Goal: Task Accomplishment & Management: Complete application form

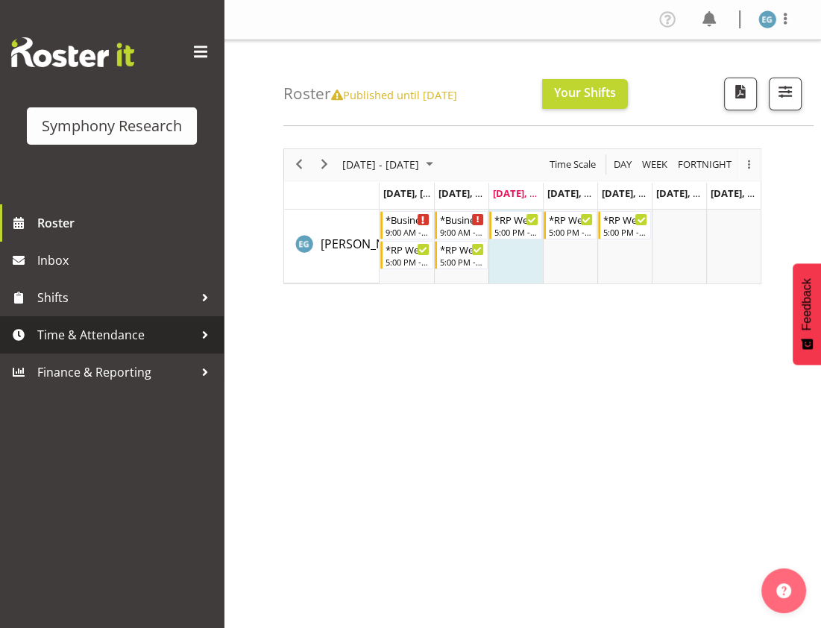
click at [63, 333] on span "Time & Attendance" at bounding box center [115, 335] width 157 height 22
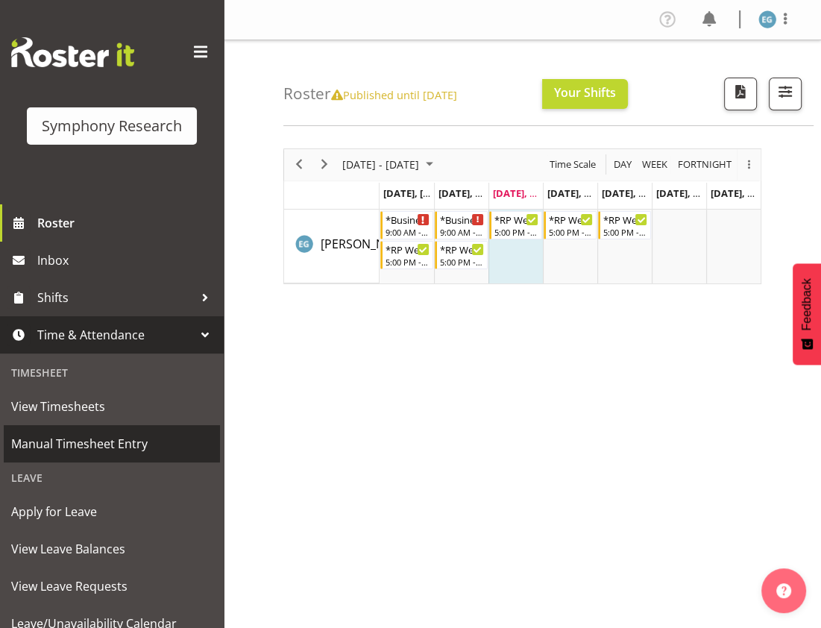
click at [80, 441] on span "Manual Timesheet Entry" at bounding box center [111, 443] width 201 height 22
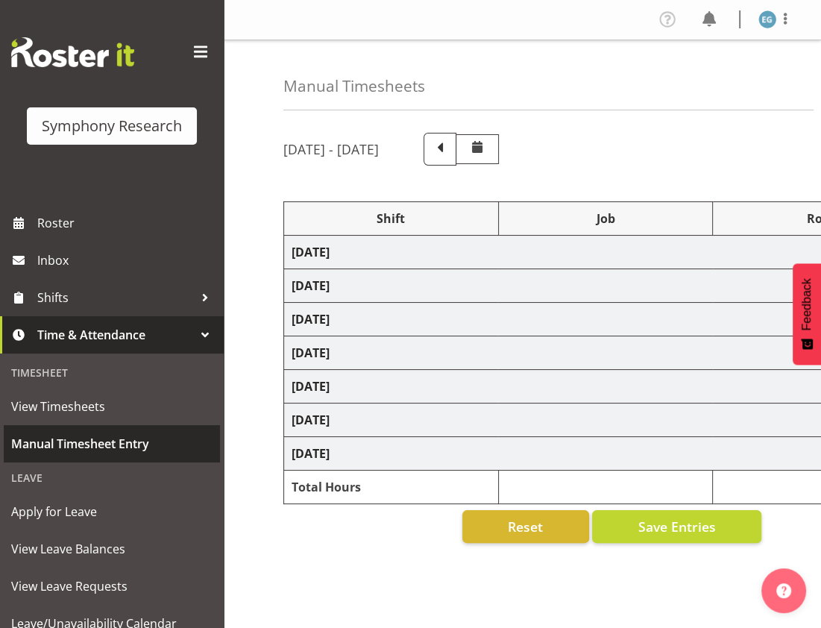
select select "26078"
select select "10732"
select select "26078"
select select "10731"
select select "48116"
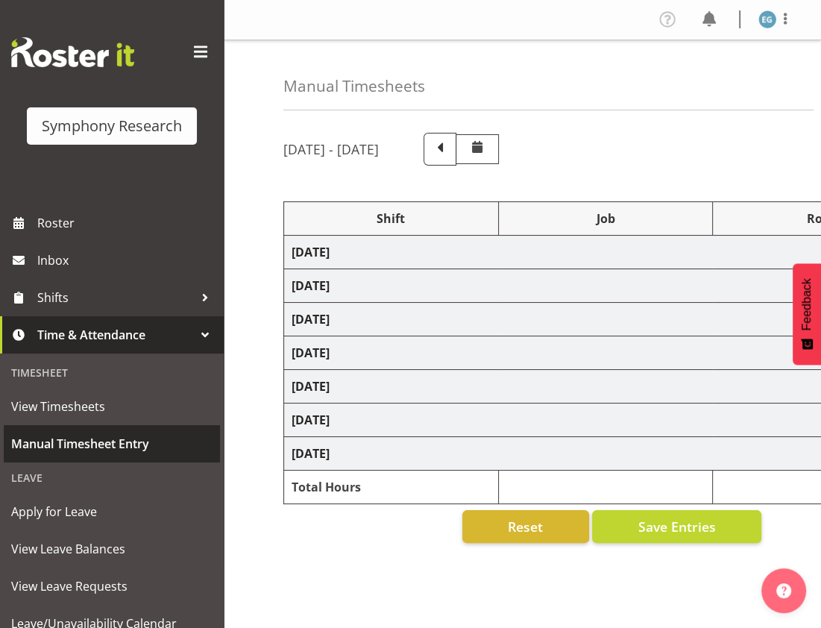
select select "10732"
select select "48116"
select select "10732"
select select "48116"
select select "10731"
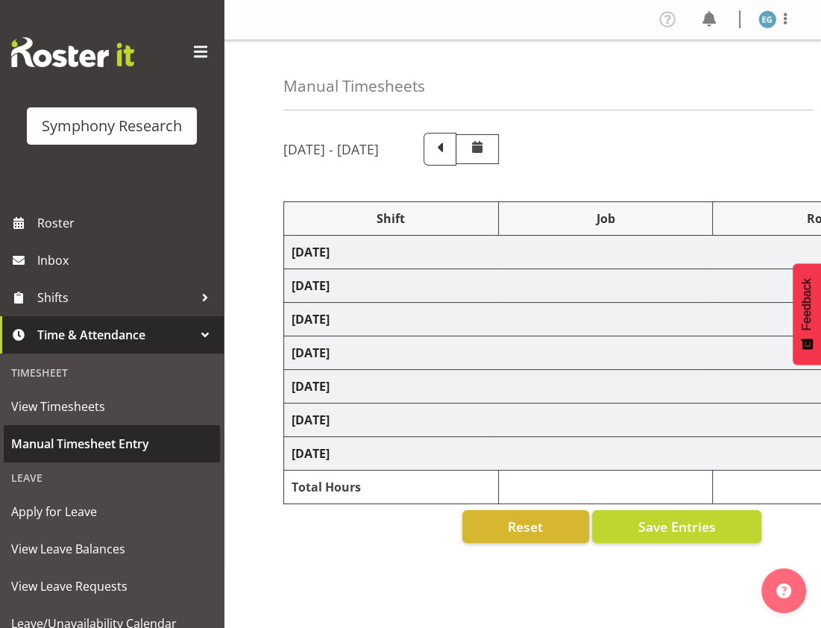
select select "48116"
select select "10731"
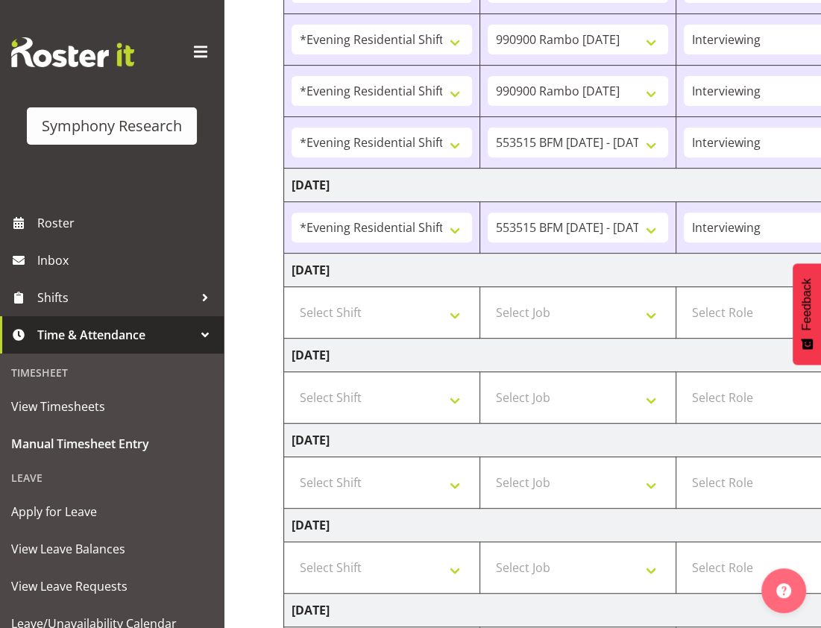
scroll to position [359, 0]
click at [454, 309] on select "Select Shift !!Weekend Residential (Roster IT Shift Label) *Business 9/10am ~ 4…" at bounding box center [382, 312] width 180 height 30
select select "48116"
click at [292, 297] on select "Select Shift !!Weekend Residential (Roster IT Shift Label) *Business 9/10am ~ 4…" at bounding box center [382, 312] width 180 height 30
click at [649, 308] on select "Select Job 550060 IF Admin 553492 World Poll Aus Wave 2 Main 2025 553493 World …" at bounding box center [578, 312] width 180 height 30
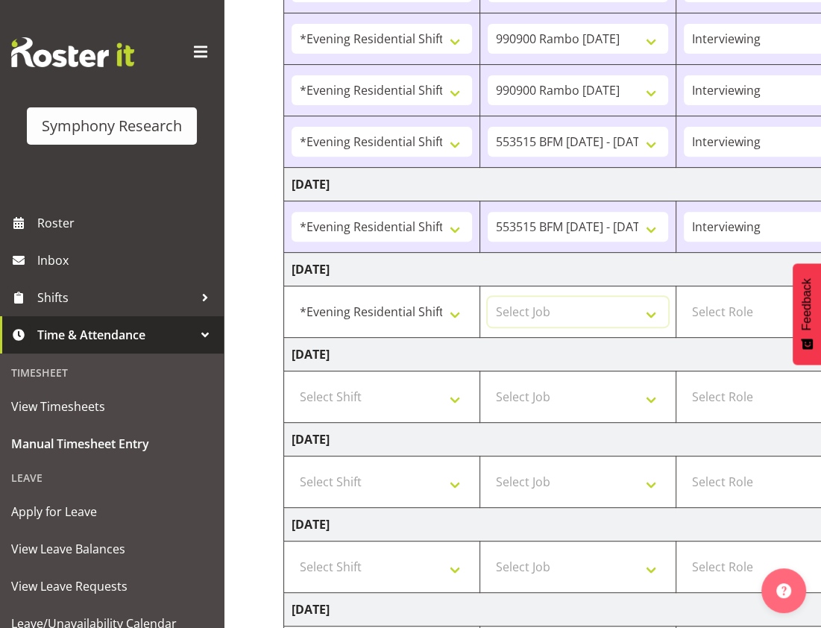
select select "10732"
click at [488, 297] on select "Select Job 550060 IF Admin 553492 World Poll Aus Wave 2 Main 2025 553493 World …" at bounding box center [578, 312] width 180 height 30
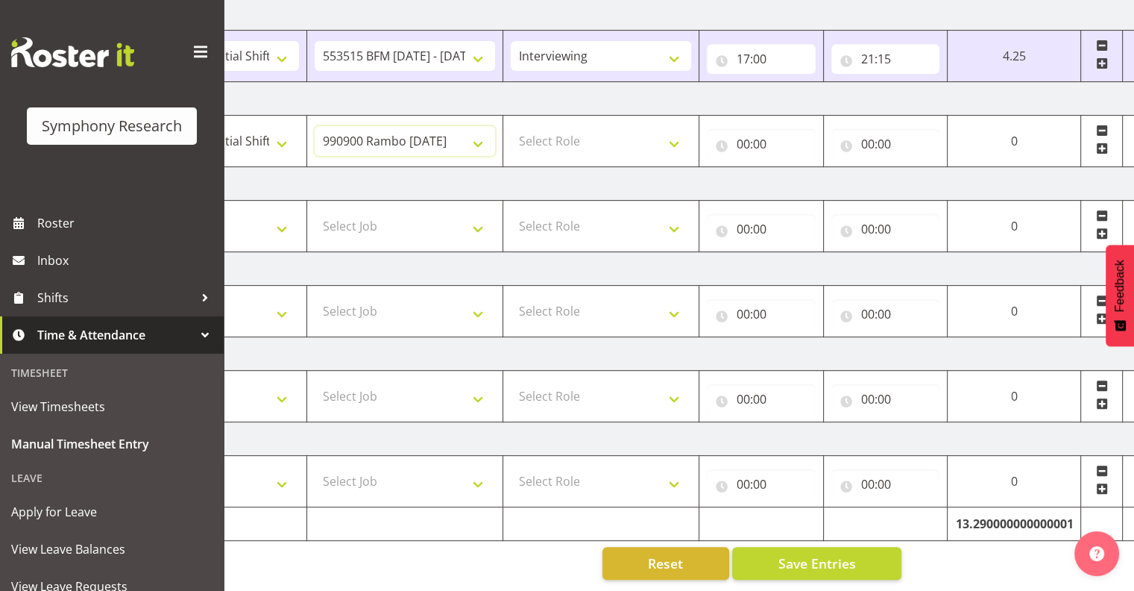
scroll to position [0, 193]
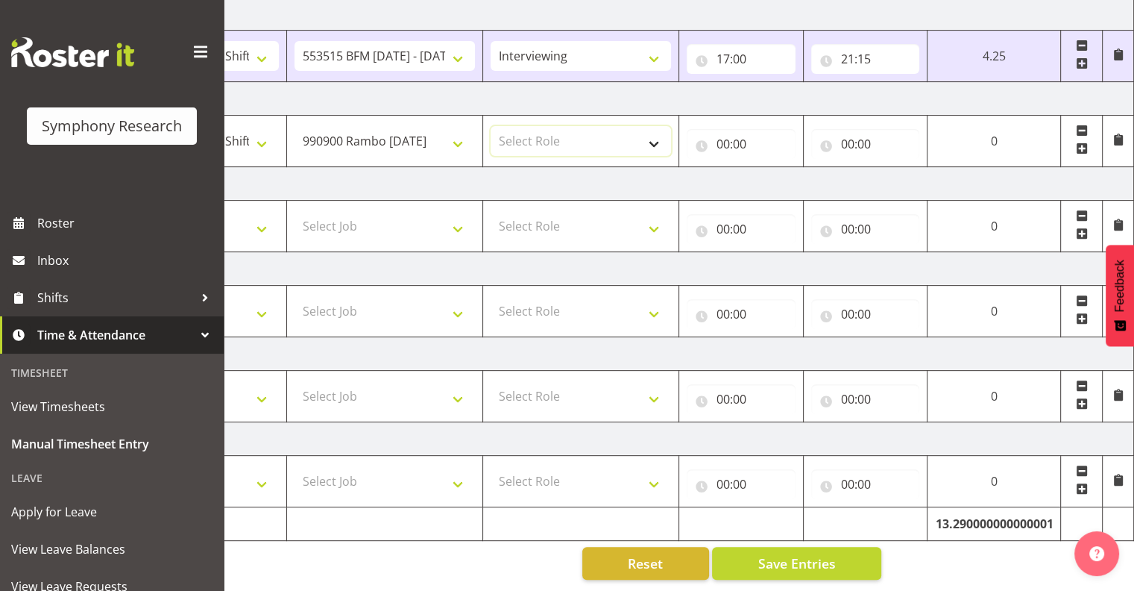
click at [655, 129] on select "Select Role Interviewing Briefing" at bounding box center [581, 141] width 180 height 30
select select "47"
click at [491, 126] on select "Select Role Interviewing Briefing" at bounding box center [581, 141] width 180 height 30
click at [731, 129] on input "00:00" at bounding box center [741, 144] width 109 height 30
click at [781, 172] on select "00 01 02 03 04 05 06 07 08 09 10 11 12 13 14 15 16 17 18 19 20 21 22 23" at bounding box center [789, 183] width 34 height 30
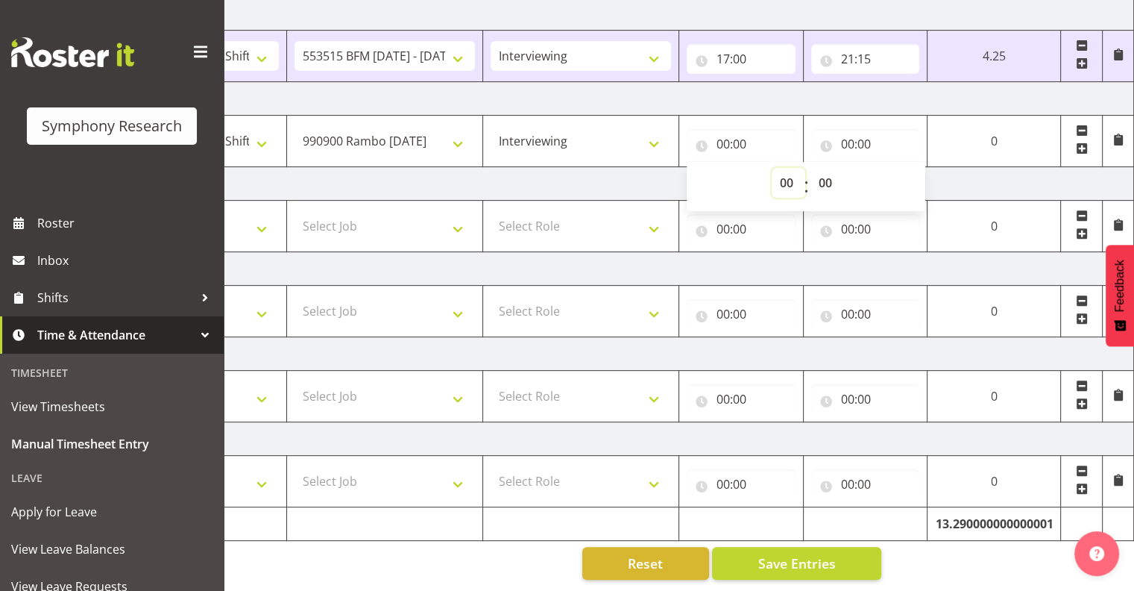
select select "17"
click at [805, 168] on select "00 01 02 03 04 05 06 07 08 09 10 11 12 13 14 15 16 17 18 19 20 21 22 23" at bounding box center [789, 183] width 34 height 30
type input "17:00"
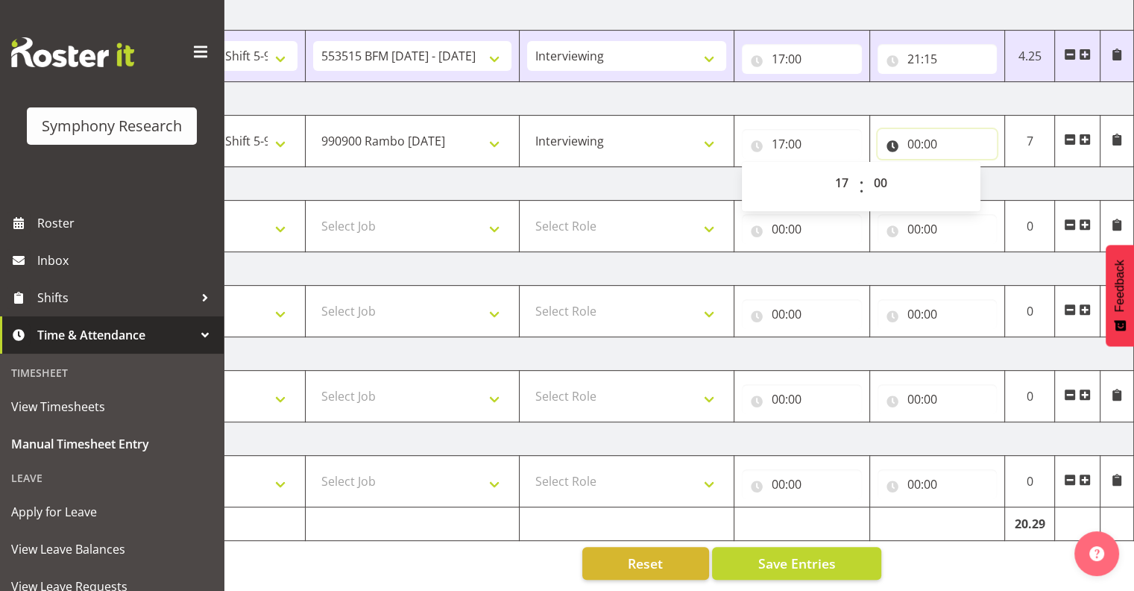
click at [820, 129] on input "00:00" at bounding box center [938, 144] width 120 height 30
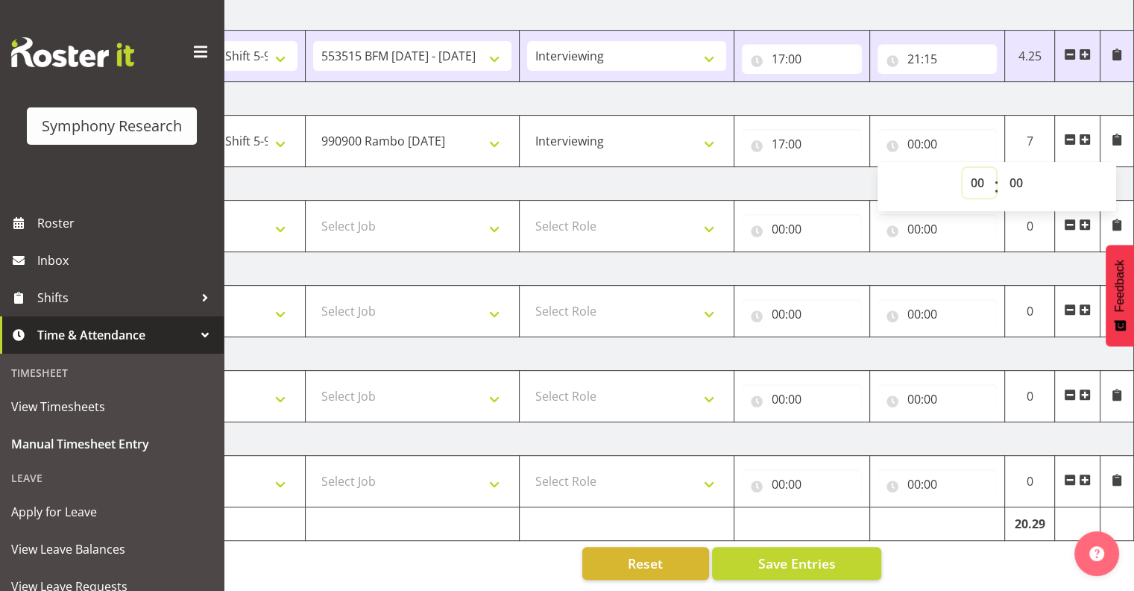
click at [820, 168] on select "00 01 02 03 04 05 06 07 08 09 10 11 12 13 14 15 16 17 18 19 20 21 22 23" at bounding box center [980, 183] width 34 height 30
select select "18"
click at [820, 168] on select "00 01 02 03 04 05 06 07 08 09 10 11 12 13 14 15 16 17 18 19 20 21 22 23" at bounding box center [980, 183] width 34 height 30
type input "18:00"
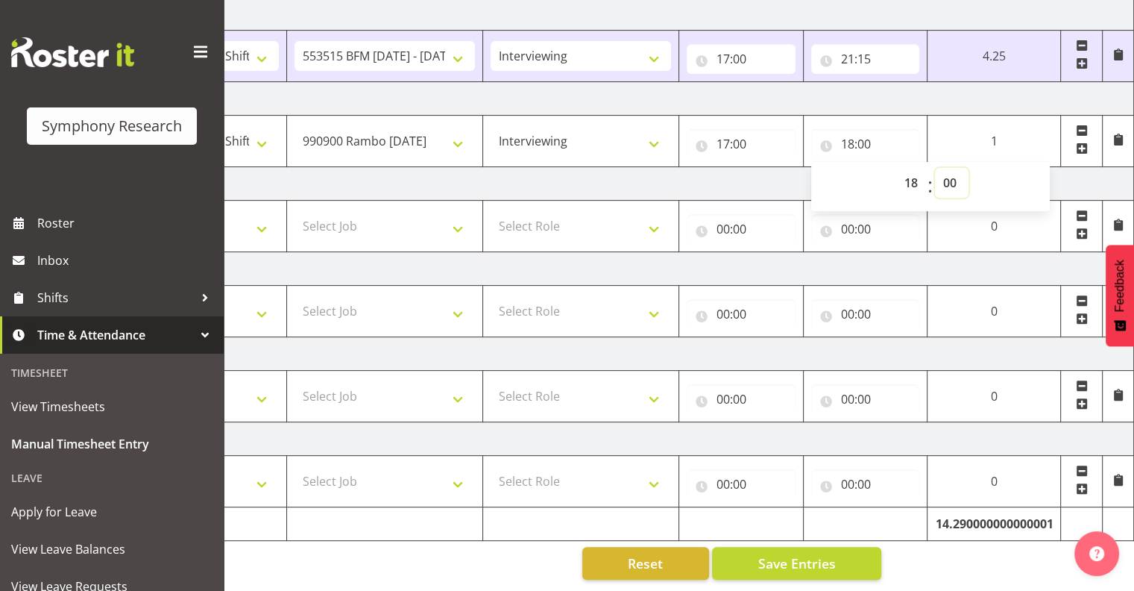
click at [820, 168] on select "00 01 02 03 04 05 06 07 08 09 10 11 12 13 14 15 16 17 18 19 20 21 22 23 24 25 2…" at bounding box center [952, 183] width 34 height 30
select select "18"
click at [820, 168] on select "00 01 02 03 04 05 06 07 08 09 10 11 12 13 14 15 16 17 18 19 20 21 22 23 24 25 2…" at bounding box center [952, 183] width 34 height 30
type input "18:18"
click at [820, 142] on span at bounding box center [1082, 148] width 12 height 12
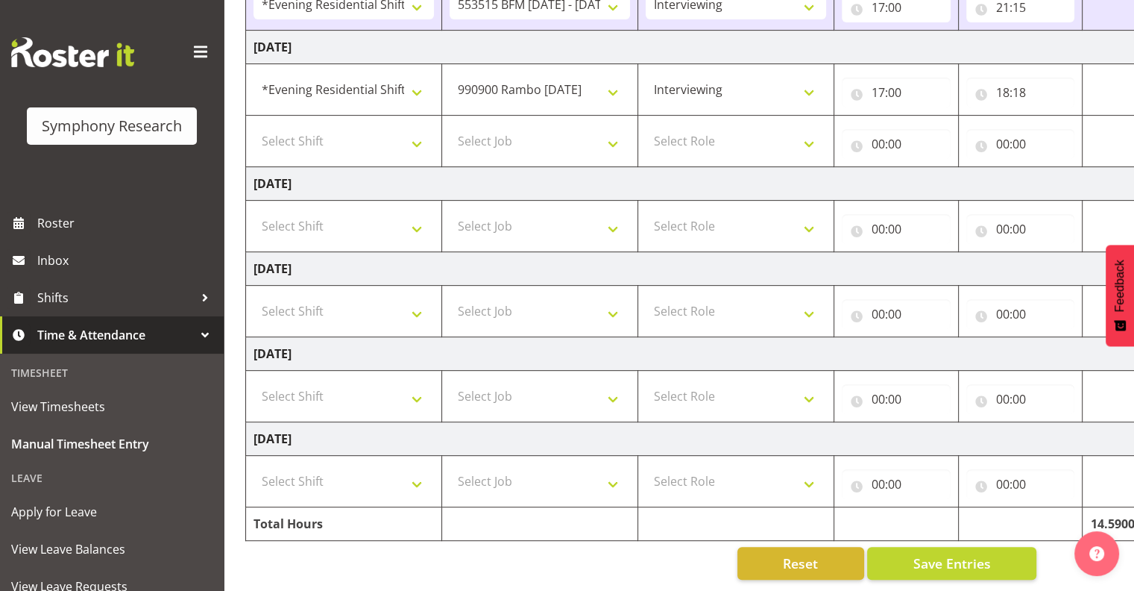
scroll to position [0, 0]
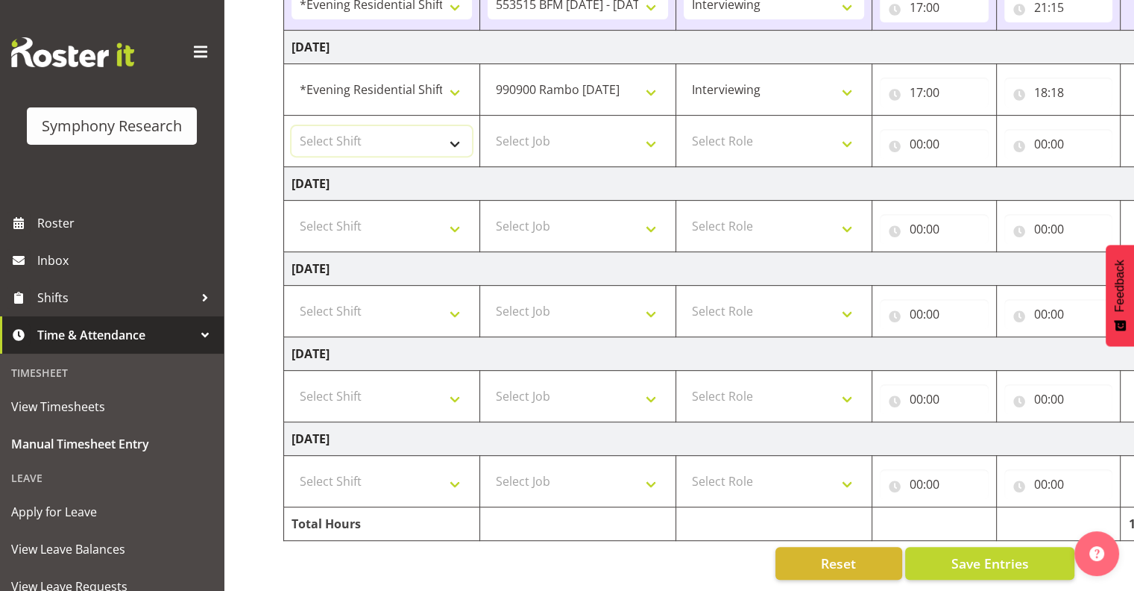
click at [453, 130] on select "Select Shift !!Weekend Residential (Roster IT Shift Label) *Business 9/10am ~ 4…" at bounding box center [382, 141] width 180 height 30
select select "48116"
click at [292, 126] on select "Select Shift !!Weekend Residential (Roster IT Shift Label) *Business 9/10am ~ 4…" at bounding box center [382, 141] width 180 height 30
click at [649, 130] on select "Select Job 550060 IF Admin 553492 World Poll Aus Wave 2 Main 2025 553493 World …" at bounding box center [578, 141] width 180 height 30
click at [488, 126] on select "Select Job 550060 IF Admin 553492 World Poll Aus Wave 2 Main 2025 553493 World …" at bounding box center [578, 141] width 180 height 30
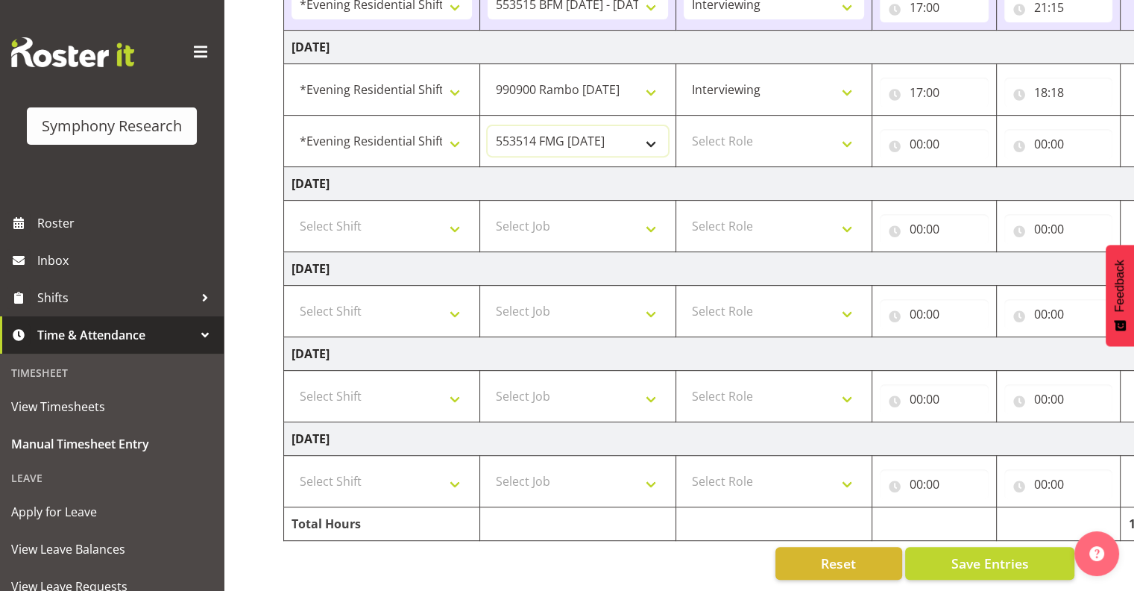
click at [649, 130] on select "550060 IF Admin 553492 World Poll Aus Wave 2 Main 2025 553493 World Poll NZ Wav…" at bounding box center [578, 141] width 180 height 30
select select "10731"
click at [488, 126] on select "550060 IF Admin 553492 World Poll Aus Wave 2 Main 2025 553493 World Poll NZ Wav…" at bounding box center [578, 141] width 180 height 30
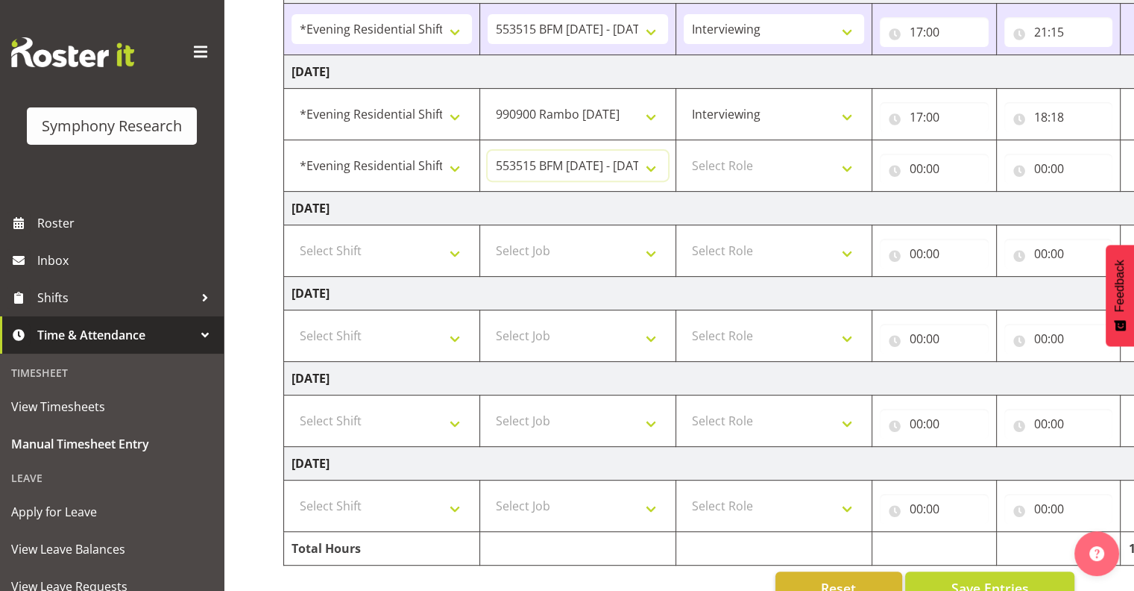
scroll to position [588, 0]
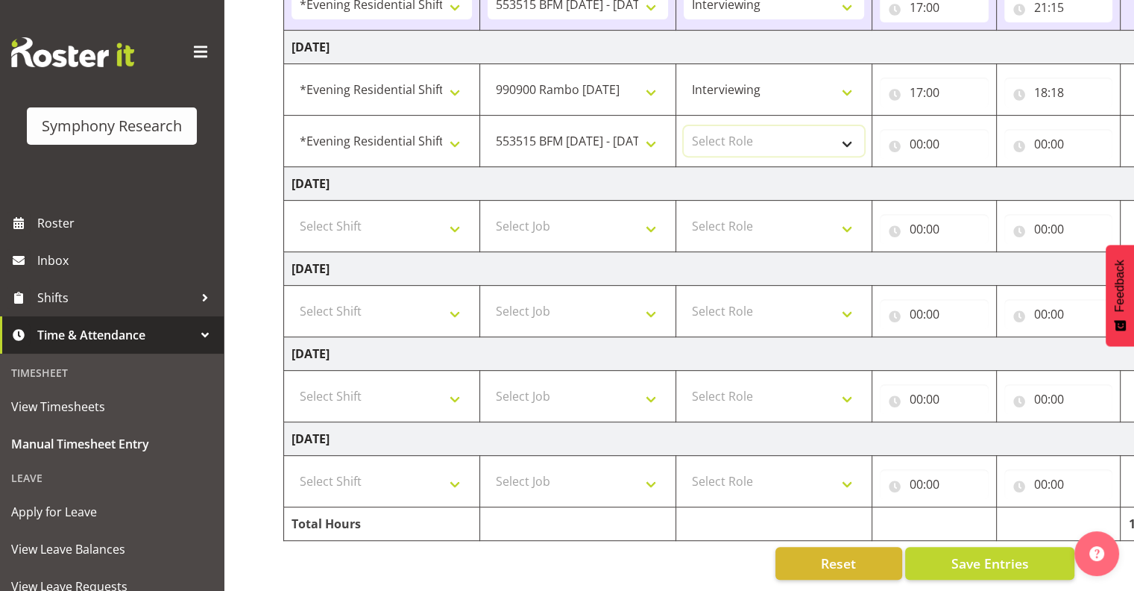
click at [820, 133] on select "Select Role Interviewing Briefing" at bounding box center [774, 141] width 180 height 30
select select "47"
click at [684, 126] on select "Select Role Interviewing Briefing" at bounding box center [774, 141] width 180 height 30
click at [820, 132] on input "00:00" at bounding box center [934, 144] width 109 height 30
click at [820, 173] on select "00 01 02 03 04 05 06 07 08 09 10 11 12 13 14 15 16 17 18 19 20 21 22 23" at bounding box center [982, 183] width 34 height 30
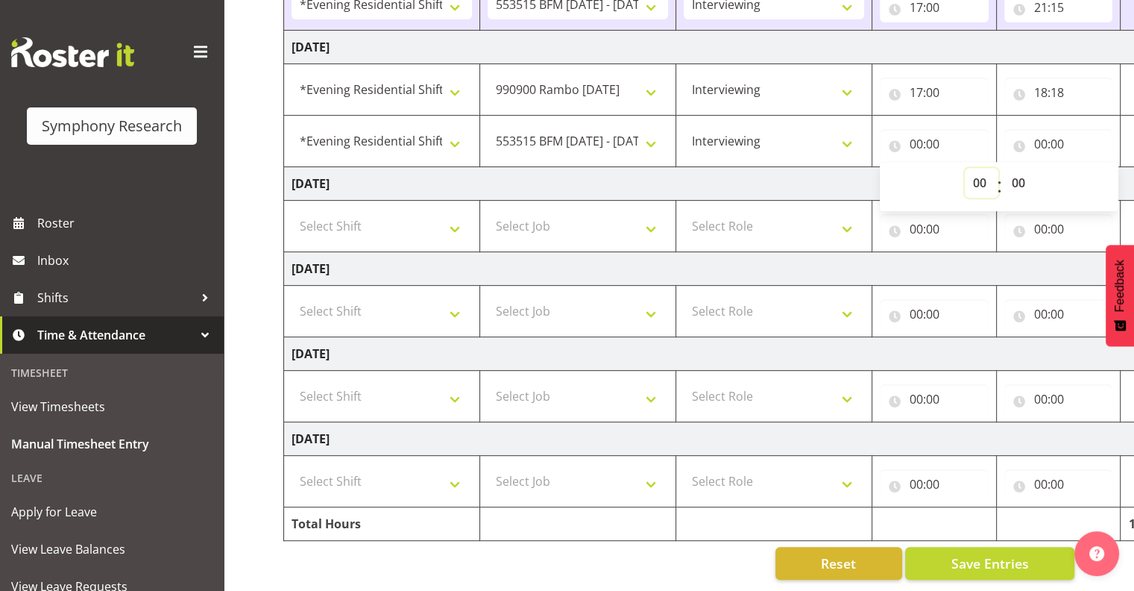
select select "18"
click at [820, 168] on select "00 01 02 03 04 05 06 07 08 09 10 11 12 13 14 15 16 17 18 19 20 21 22 23" at bounding box center [982, 183] width 34 height 30
type input "18:00"
click at [820, 172] on select "00 01 02 03 04 05 06 07 08 09 10 11 12 13 14 15 16 17 18 19 20 21 22 23 24 25 2…" at bounding box center [1021, 183] width 34 height 30
select select "20"
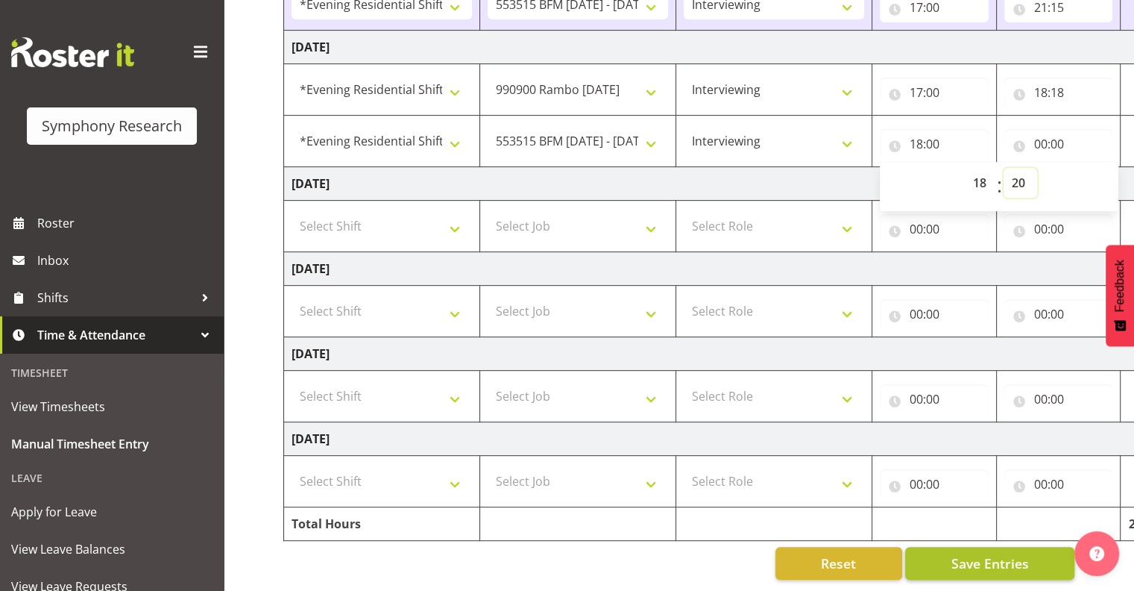
click at [820, 168] on select "00 01 02 03 04 05 06 07 08 09 10 11 12 13 14 15 16 17 18 19 20 21 22 23 24 25 2…" at bounding box center [1021, 183] width 34 height 30
type input "18:20"
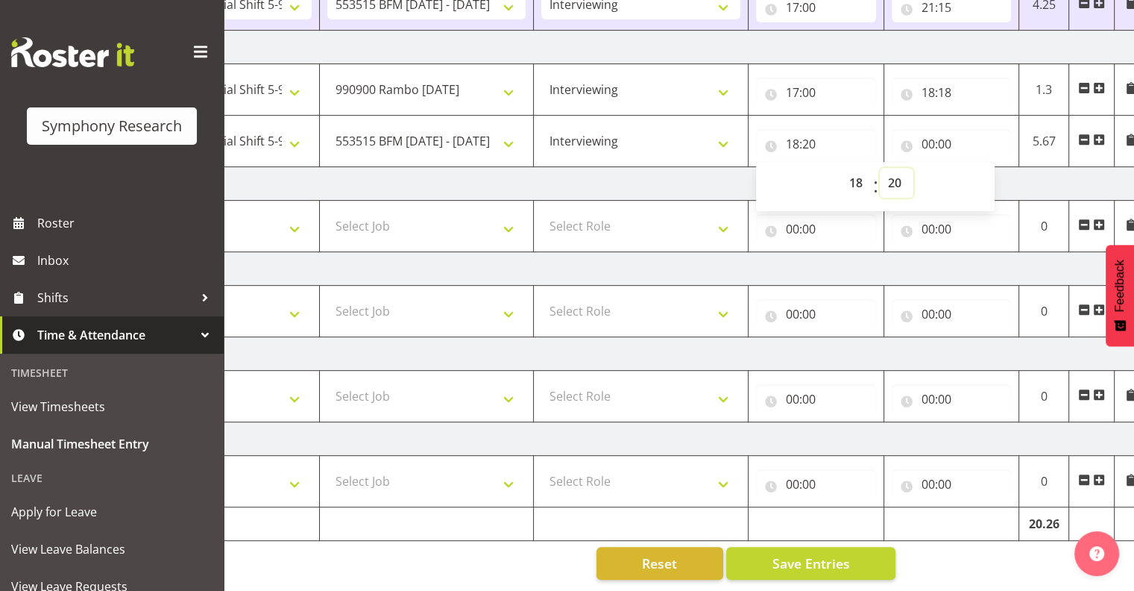
scroll to position [0, 193]
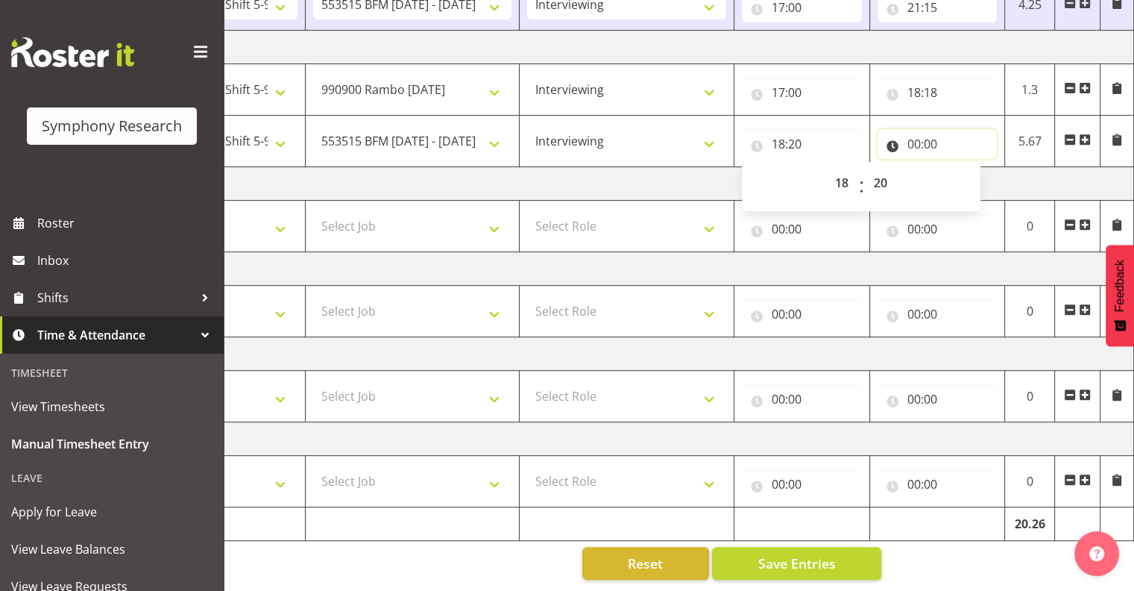
click at [820, 133] on input "00:00" at bounding box center [938, 144] width 120 height 30
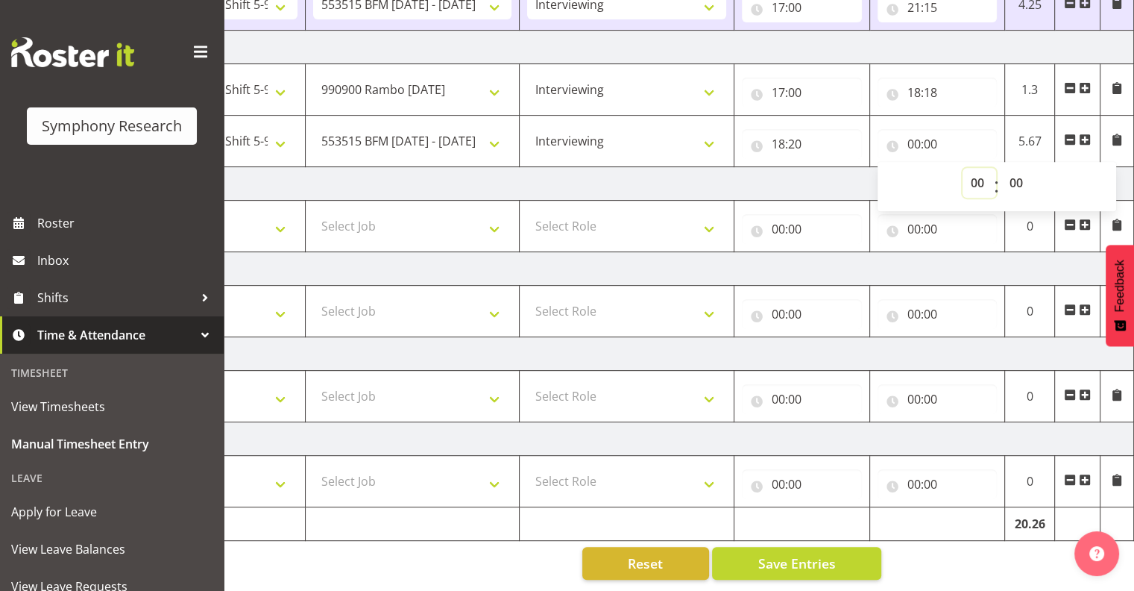
click at [820, 173] on select "00 01 02 03 04 05 06 07 08 09 10 11 12 13 14 15 16 17 18 19 20 21 22 23" at bounding box center [980, 183] width 34 height 30
select select "21"
click at [820, 168] on select "00 01 02 03 04 05 06 07 08 09 10 11 12 13 14 15 16 17 18 19 20 21 22 23" at bounding box center [980, 183] width 34 height 30
type input "21:00"
click at [820, 169] on select "00 01 02 03 04 05 06 07 08 09 10 11 12 13 14 15 16 17 18 19 20 21 22 23 24 25 2…" at bounding box center [1018, 183] width 34 height 30
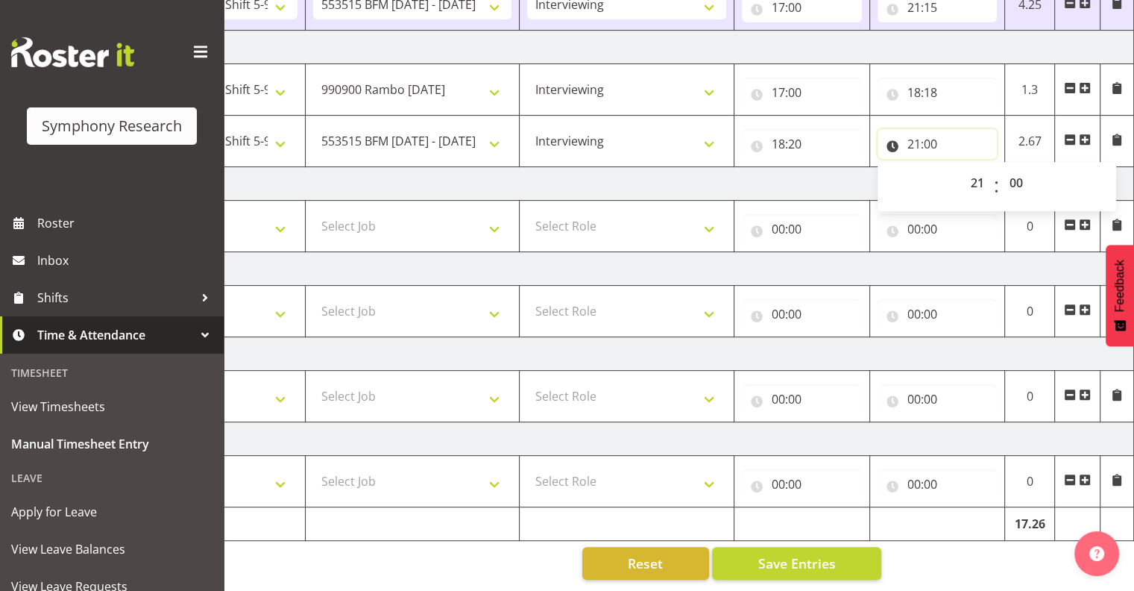
click at [820, 130] on input "21:00" at bounding box center [938, 144] width 120 height 30
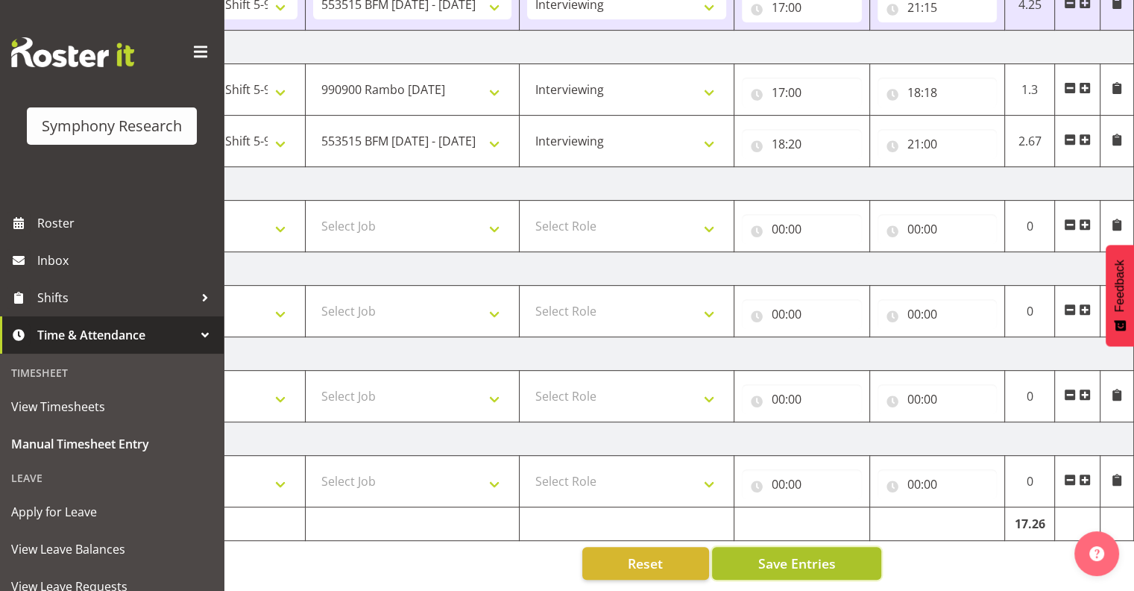
click at [796, 553] on span "Save Entries" at bounding box center [797, 562] width 78 height 19
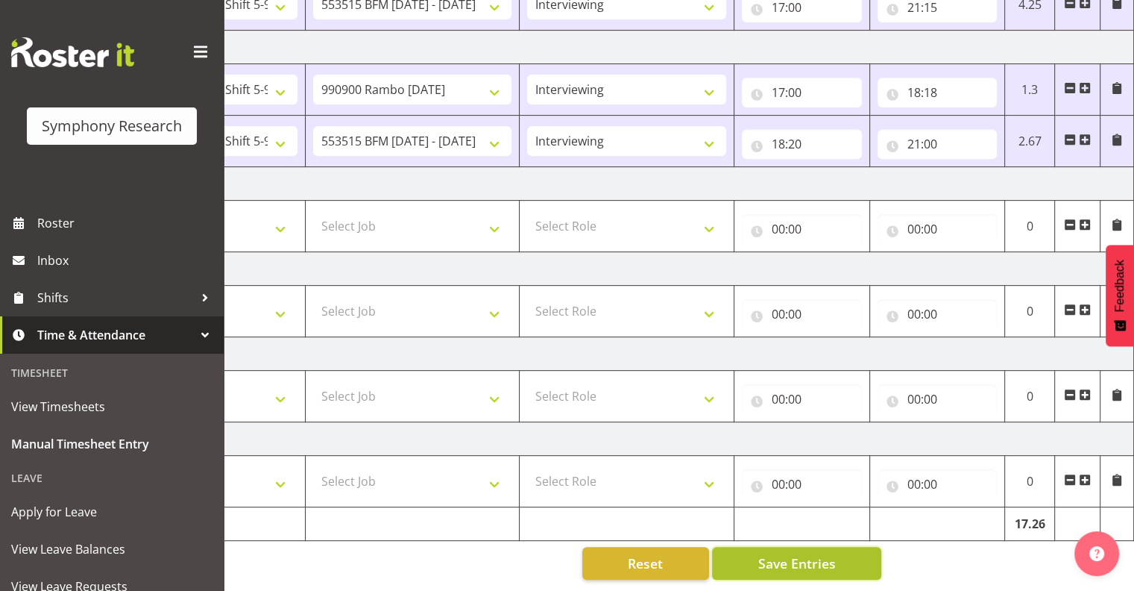
click at [781, 553] on span "Save Entries" at bounding box center [797, 562] width 78 height 19
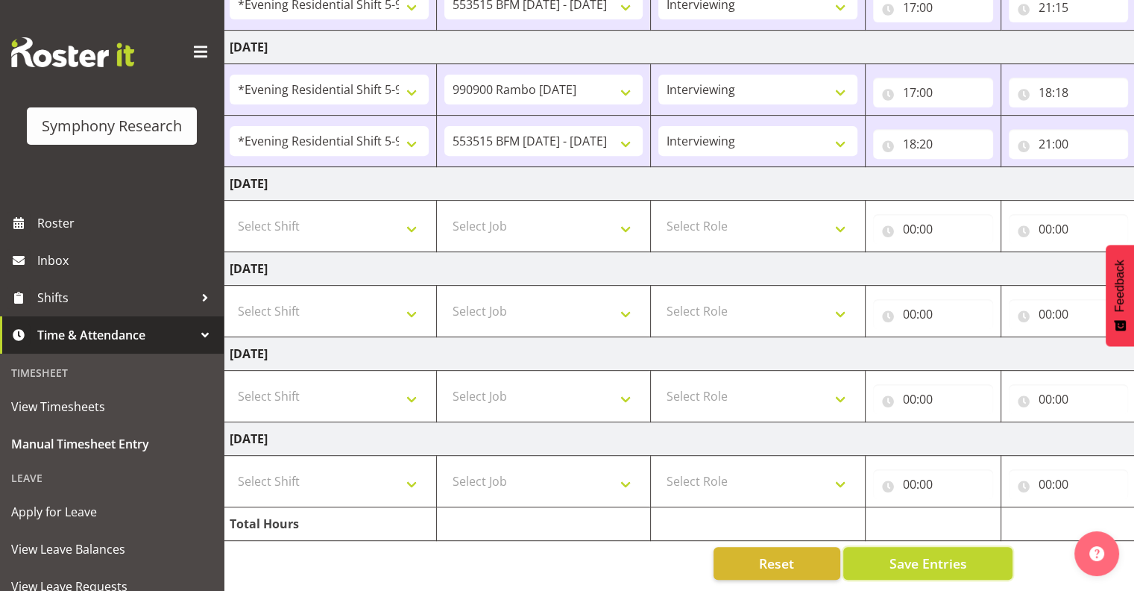
scroll to position [0, 0]
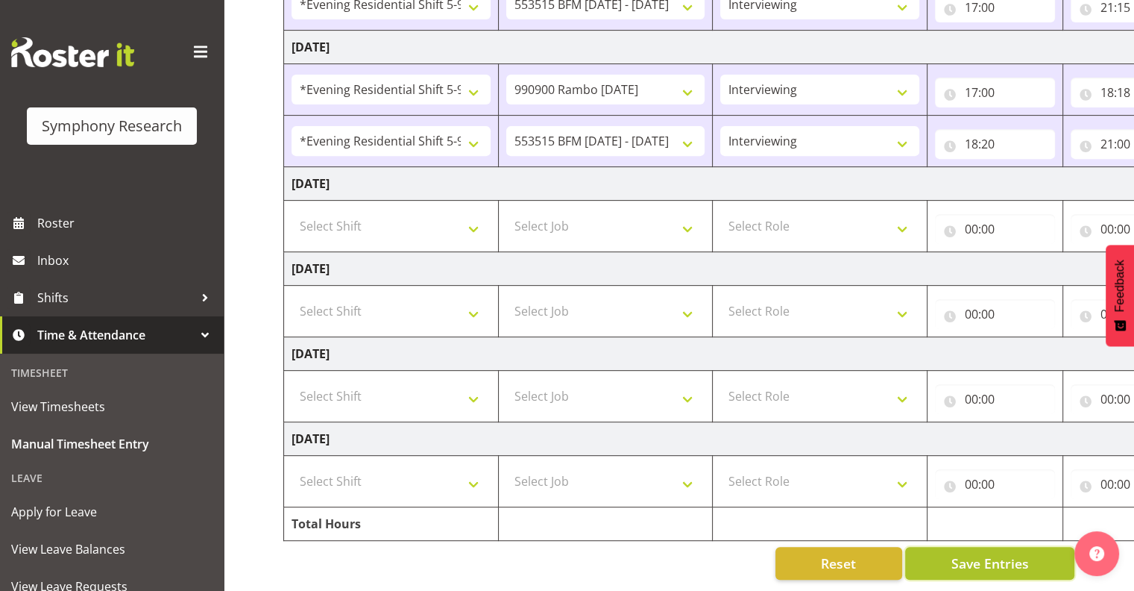
click at [820, 553] on span "Save Entries" at bounding box center [990, 562] width 78 height 19
